Goal: Information Seeking & Learning: Learn about a topic

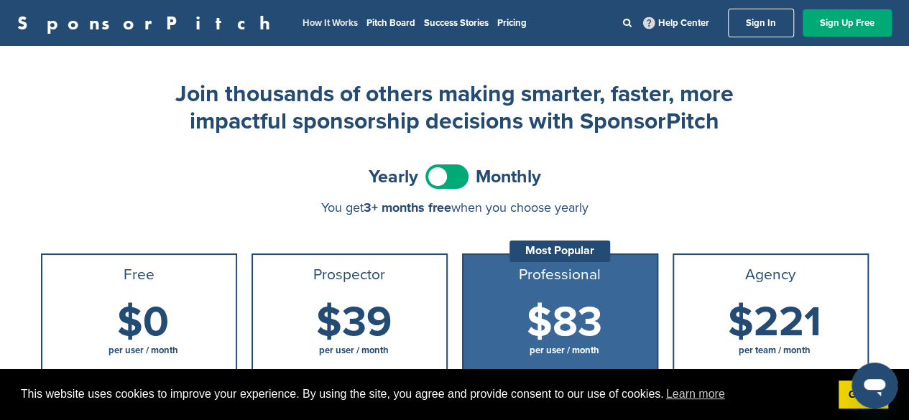
click at [302, 19] on link "How It Works" at bounding box center [329, 22] width 55 height 11
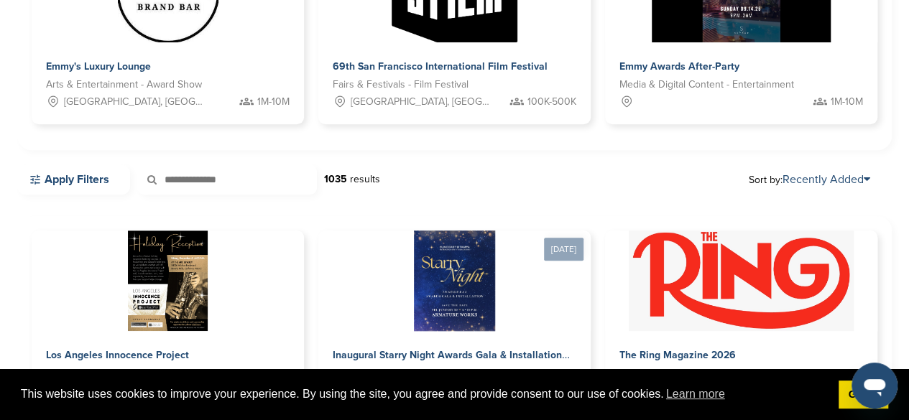
scroll to position [287, 0]
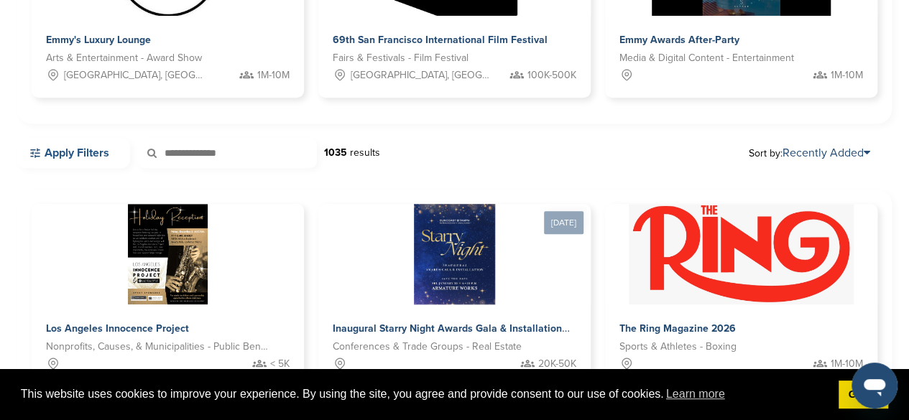
click at [115, 154] on link "Apply Filters" at bounding box center [73, 153] width 113 height 30
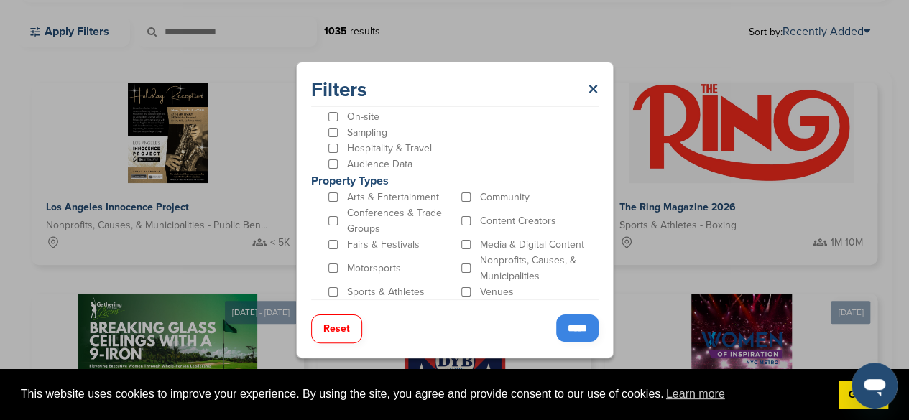
scroll to position [431, 0]
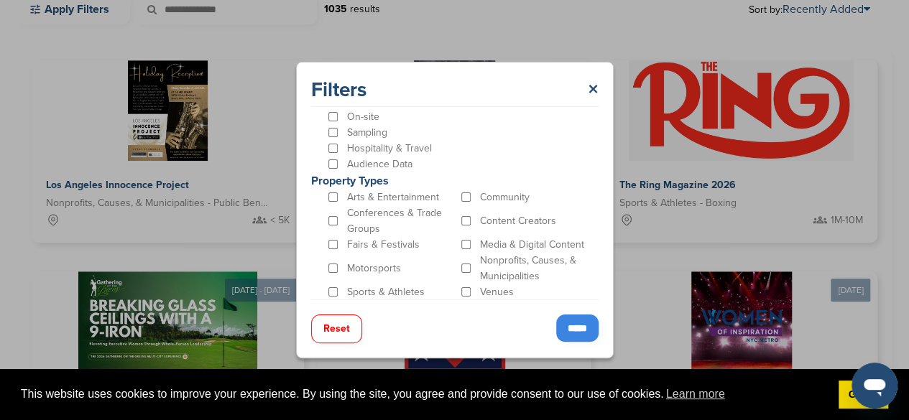
click at [399, 246] on p "Fairs & Festivals" at bounding box center [383, 245] width 73 height 16
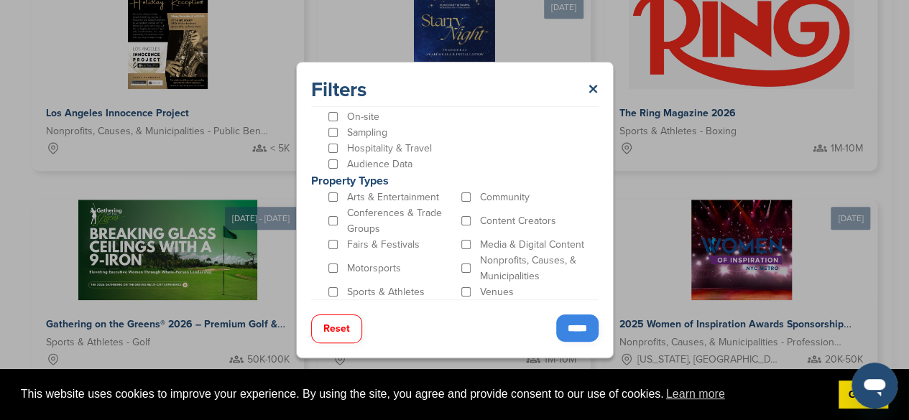
click at [565, 324] on input "*****" at bounding box center [577, 328] width 42 height 27
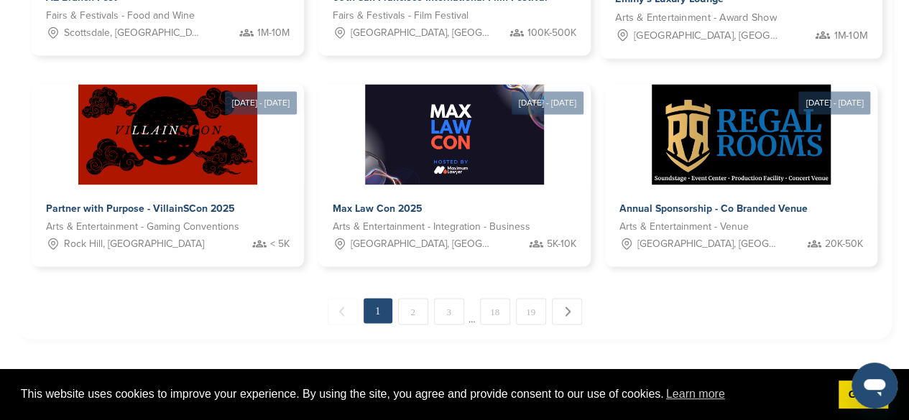
scroll to position [431, 0]
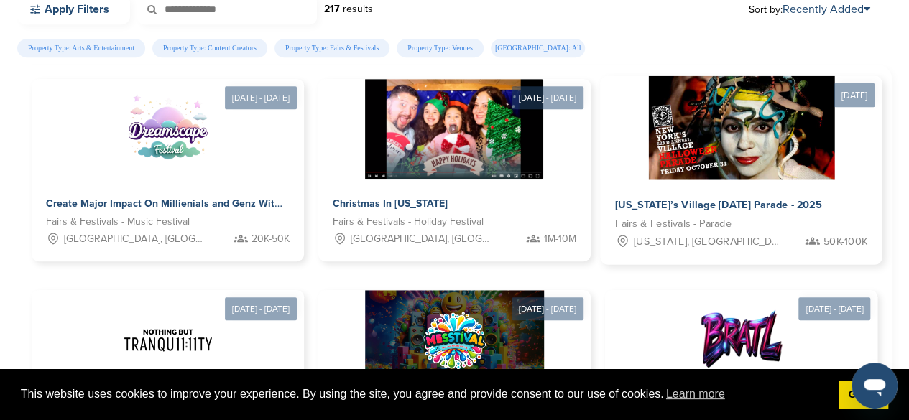
click at [742, 193] on div "New York’s Village Halloween Parade - 2025 Fairs & Festivals - Parade New York,…" at bounding box center [741, 222] width 282 height 85
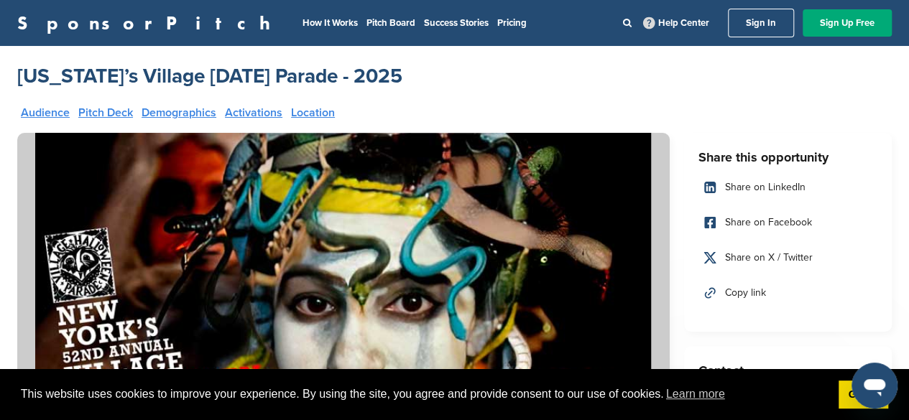
click at [478, 73] on div "[US_STATE]’s Village [DATE] Parade - 2025" at bounding box center [454, 76] width 874 height 26
click at [497, 21] on link "Pricing" at bounding box center [511, 22] width 29 height 11
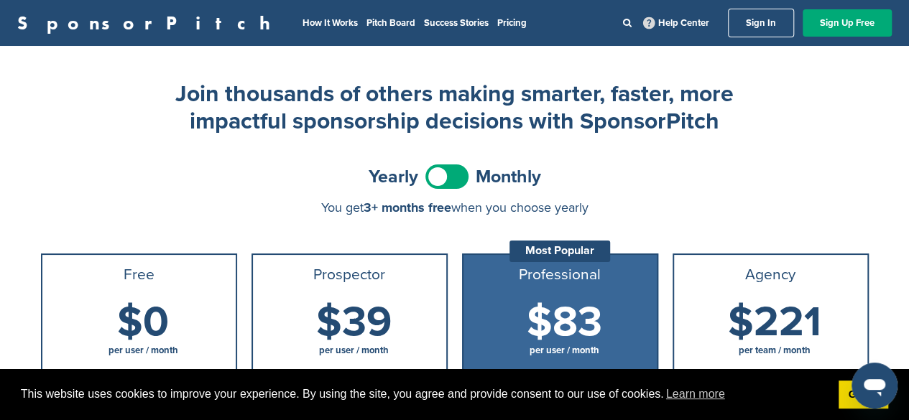
click at [448, 176] on span at bounding box center [446, 177] width 43 height 24
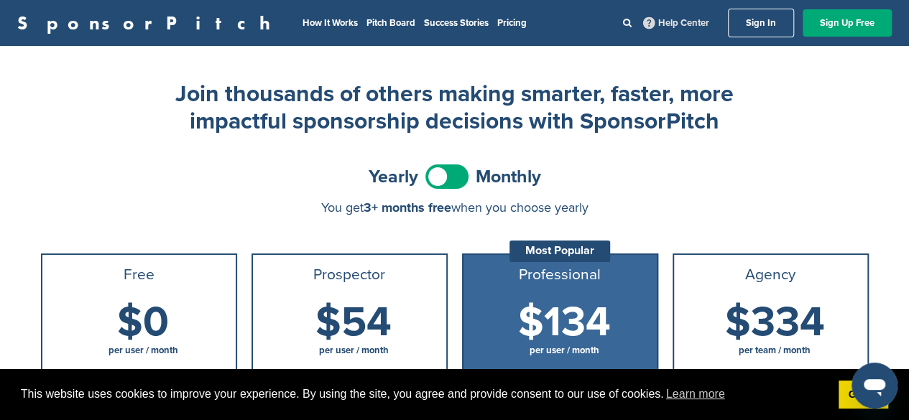
click at [665, 19] on link "Help Center" at bounding box center [676, 22] width 72 height 17
